Goal: Book appointment/travel/reservation

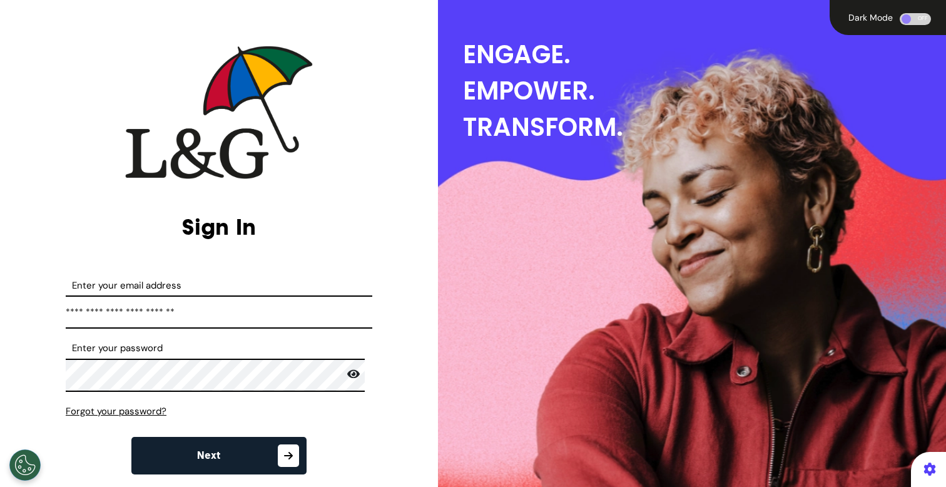
click at [246, 454] on button "Next" at bounding box center [218, 455] width 175 height 38
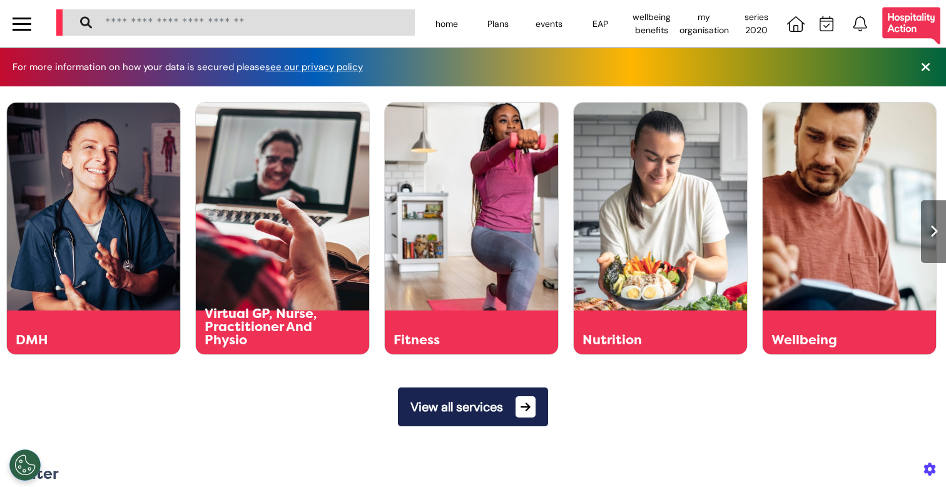
scroll to position [0, 472]
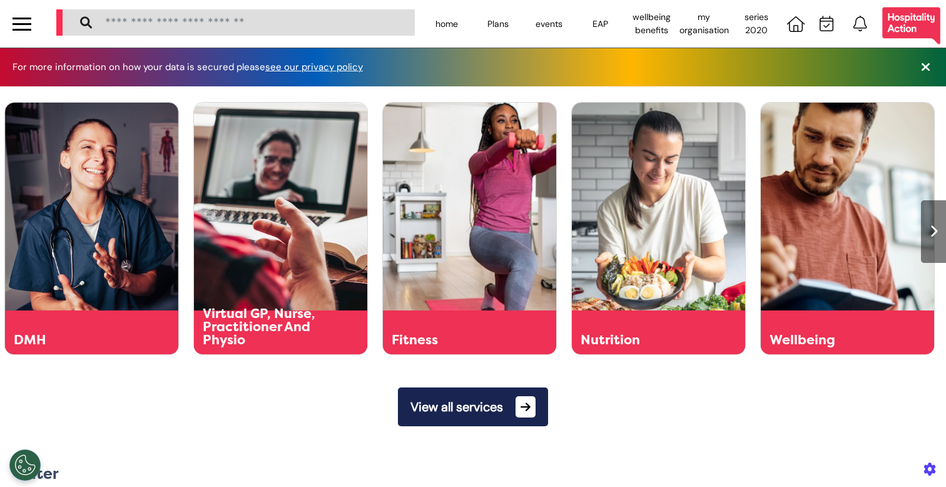
click at [507, 397] on button "View all services" at bounding box center [473, 406] width 150 height 39
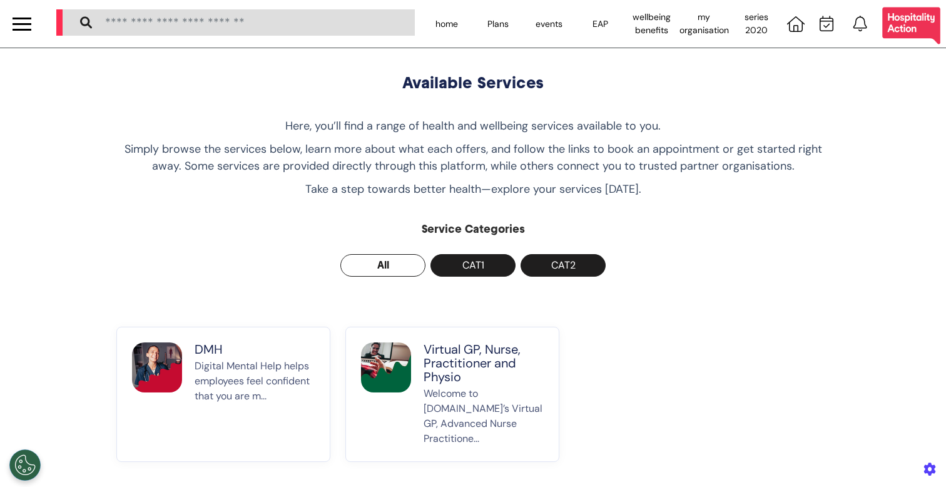
click at [16, 22] on div at bounding box center [22, 24] width 19 height 21
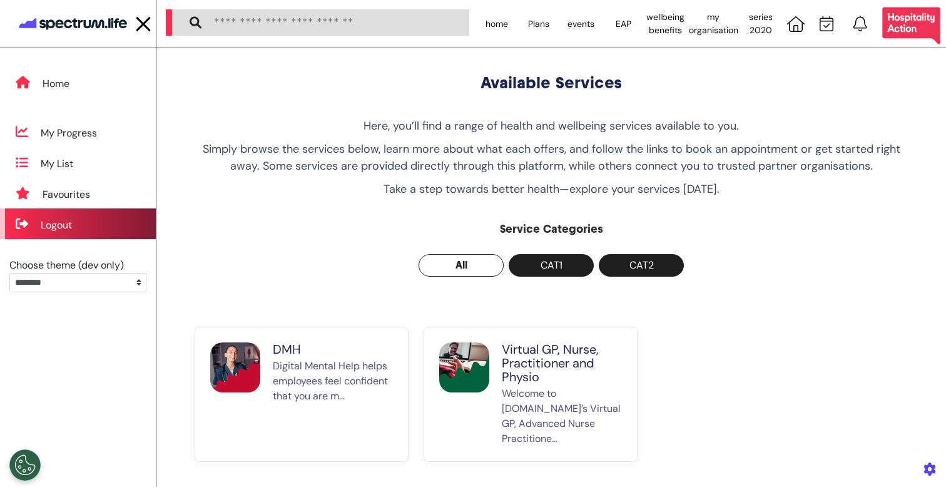
click at [84, 224] on div "Logout" at bounding box center [78, 223] width 156 height 31
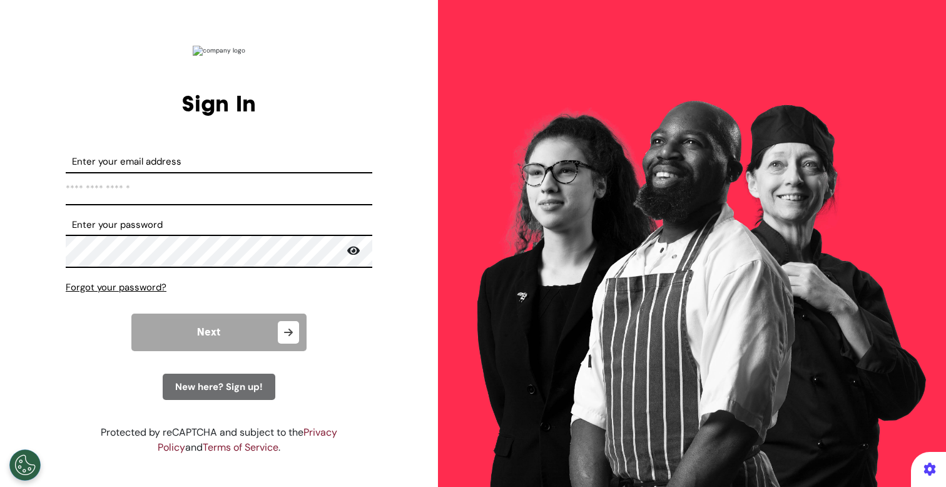
click at [216, 181] on input "Enter your email address" at bounding box center [219, 188] width 306 height 33
type input "**********"
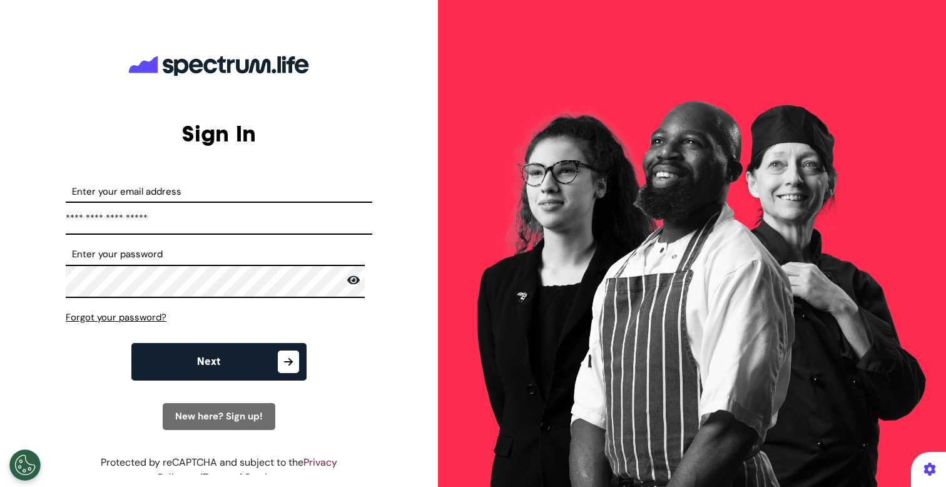
click at [224, 355] on button "Next" at bounding box center [218, 362] width 175 height 38
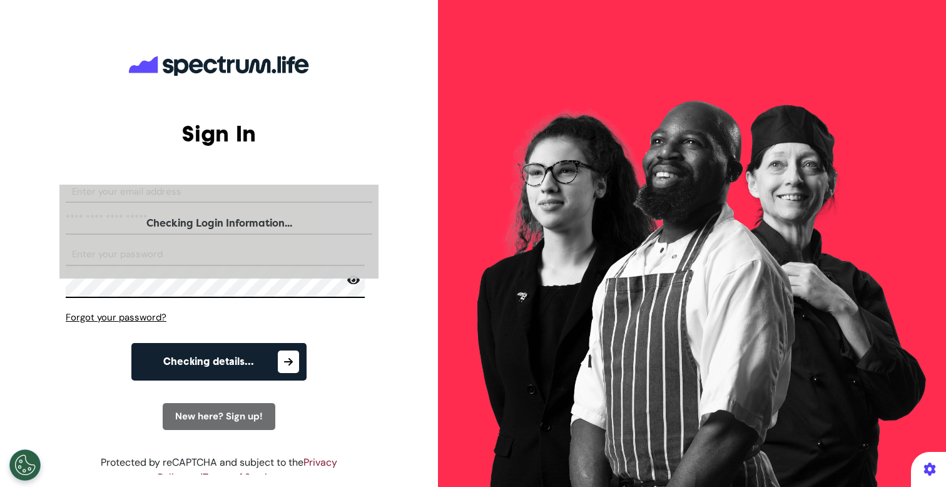
select select "**"
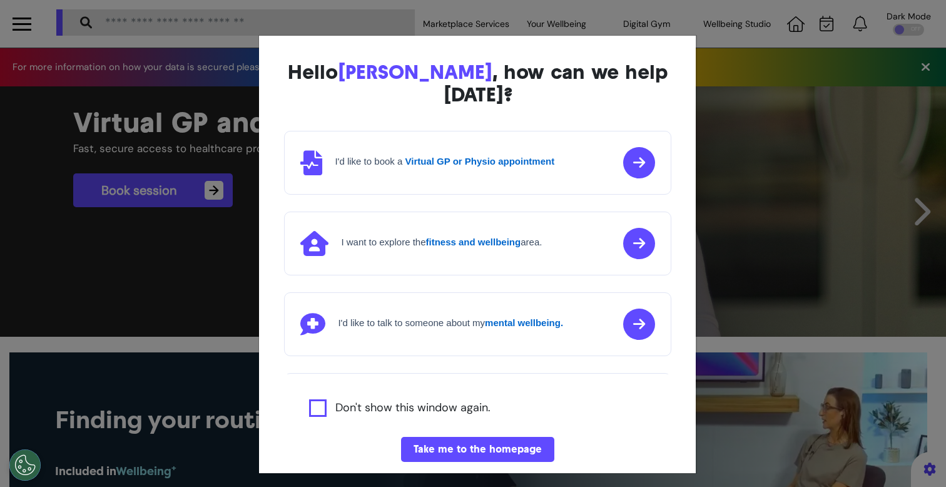
click at [183, 321] on div "Hello [PERSON_NAME] , how can we help [DATE]? I'd like to book a Virtual GP or …" at bounding box center [473, 243] width 946 height 487
click at [189, 264] on div "Hello [PERSON_NAME] , how can we help [DATE]? I'd like to book a Virtual GP or …" at bounding box center [473, 243] width 946 height 487
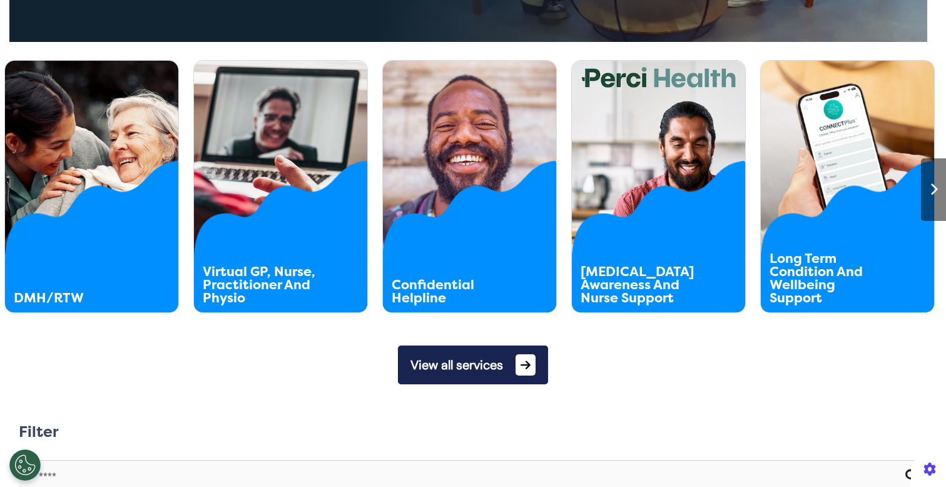
click at [473, 375] on button "View all services" at bounding box center [473, 364] width 150 height 39
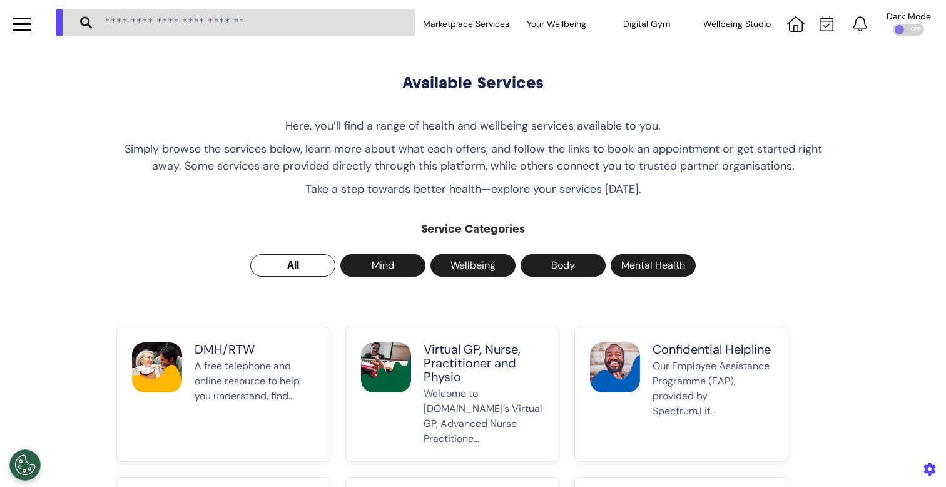
click at [213, 415] on p "A free telephone and online resource to help you understand, find..." at bounding box center [254, 402] width 120 height 88
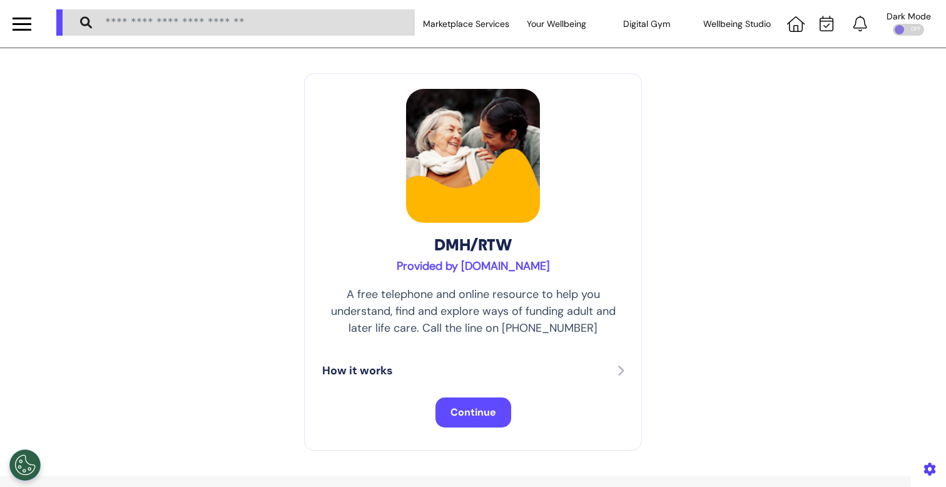
click at [457, 414] on span "Continue" at bounding box center [473, 411] width 46 height 13
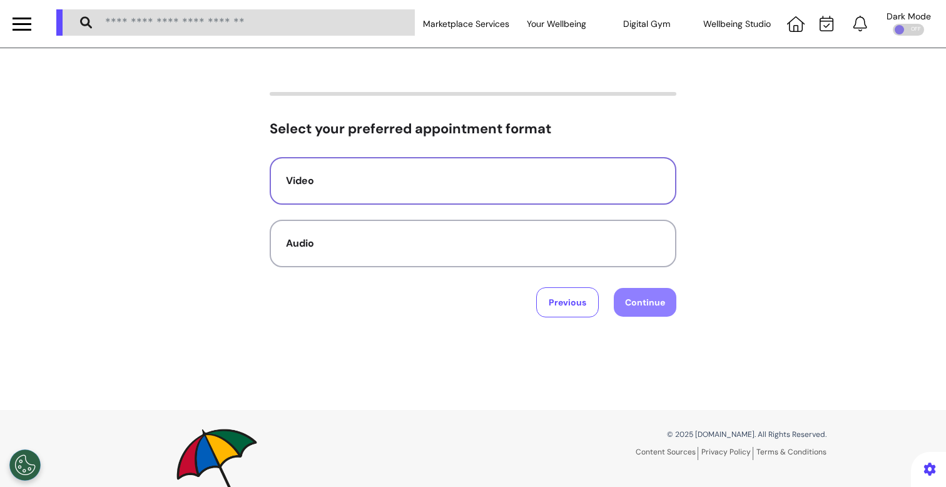
click at [608, 174] on div "Video" at bounding box center [473, 180] width 374 height 15
click at [662, 311] on button "Continue" at bounding box center [644, 302] width 63 height 29
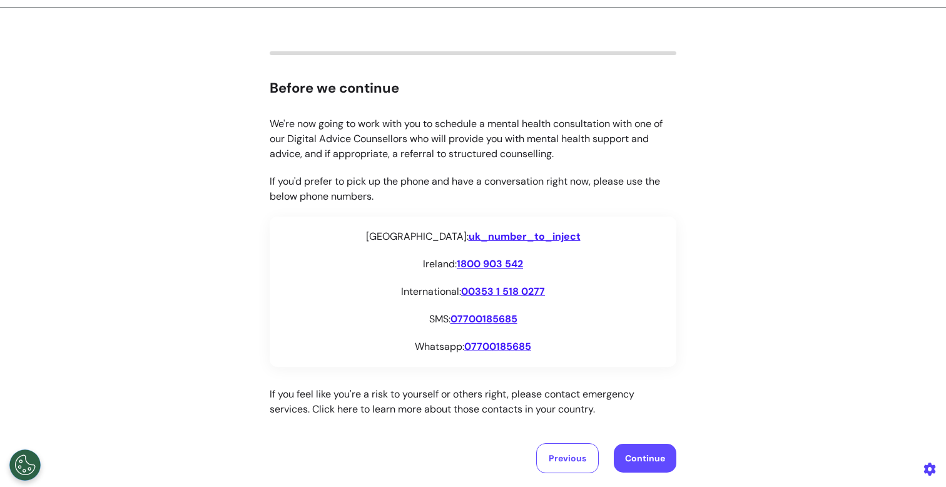
scroll to position [206, 0]
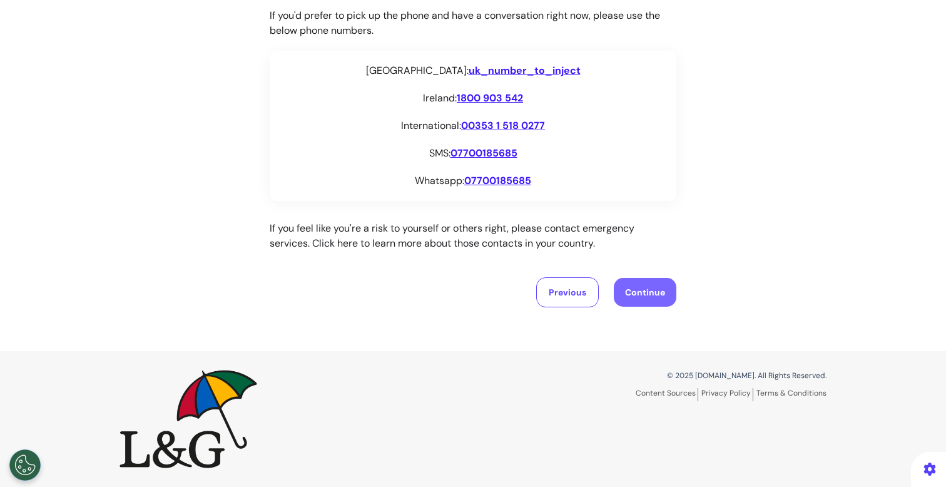
click at [629, 304] on button "Continue" at bounding box center [644, 292] width 63 height 29
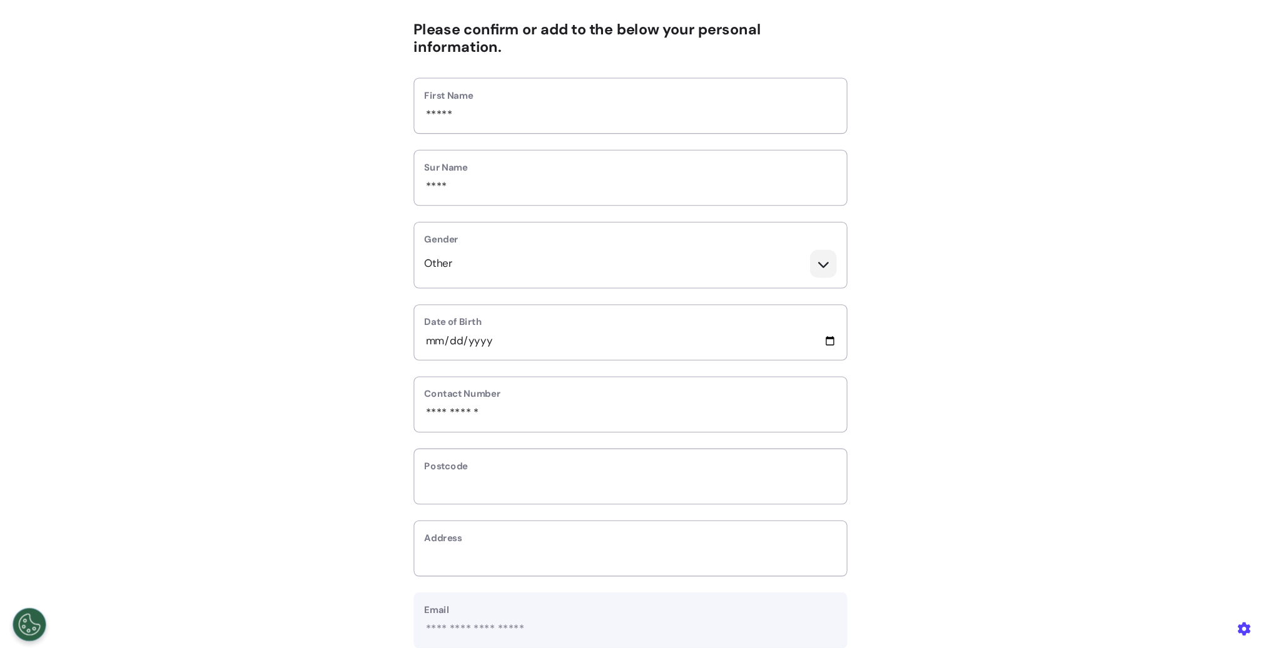
scroll to position [101, 0]
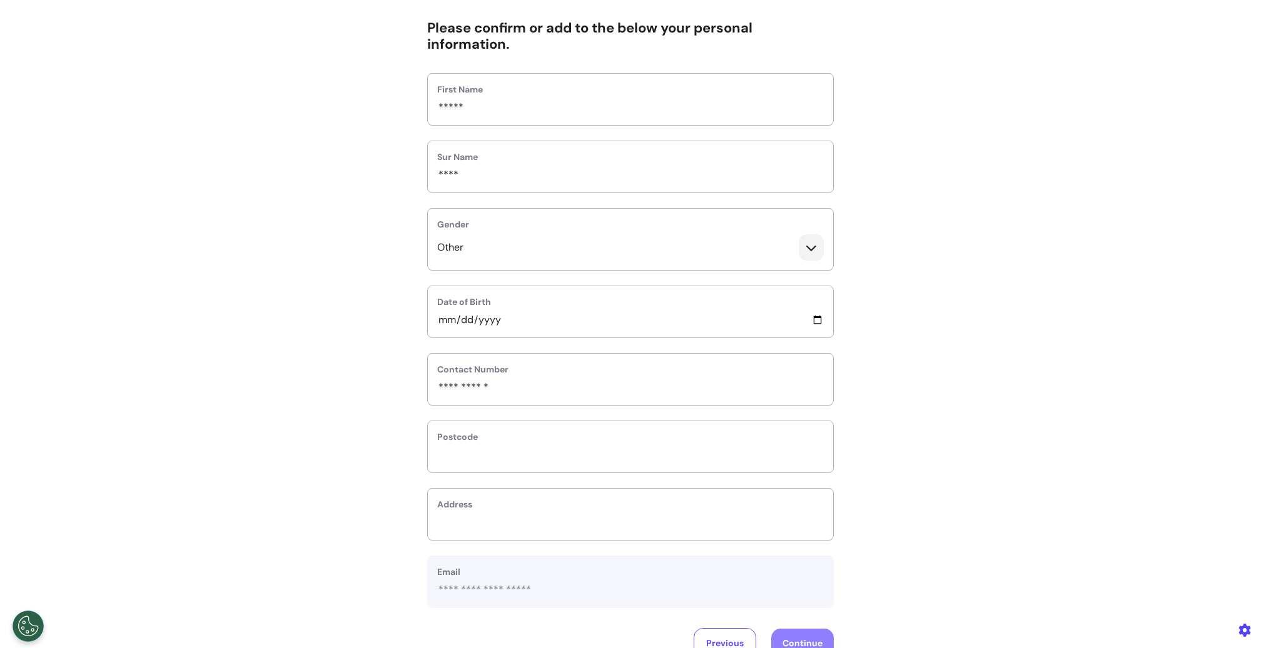
click at [945, 326] on div "**********" at bounding box center [630, 324] width 1261 height 667
